Goal: Find specific page/section: Find specific page/section

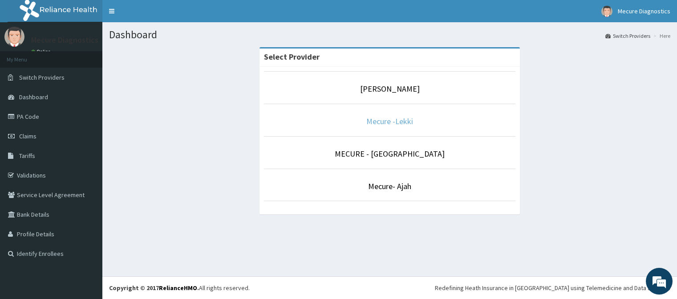
click at [385, 121] on link "Mecure -Lekki" at bounding box center [389, 121] width 47 height 10
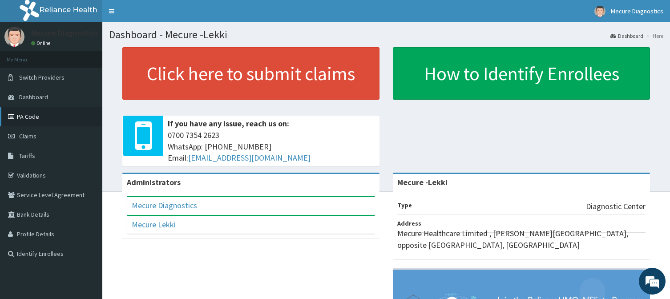
click at [28, 116] on link "PA Code" at bounding box center [51, 117] width 102 height 20
